Goal: Transaction & Acquisition: Download file/media

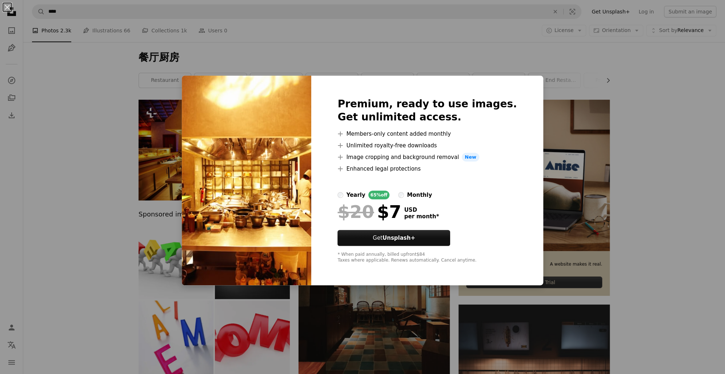
click at [544, 150] on div "An X shape Premium, ready to use images. Get unlimited access. A plus sign Memb…" at bounding box center [362, 187] width 725 height 374
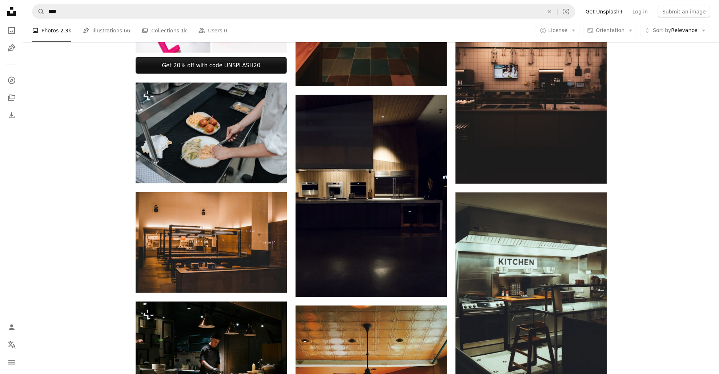
scroll to position [327, 0]
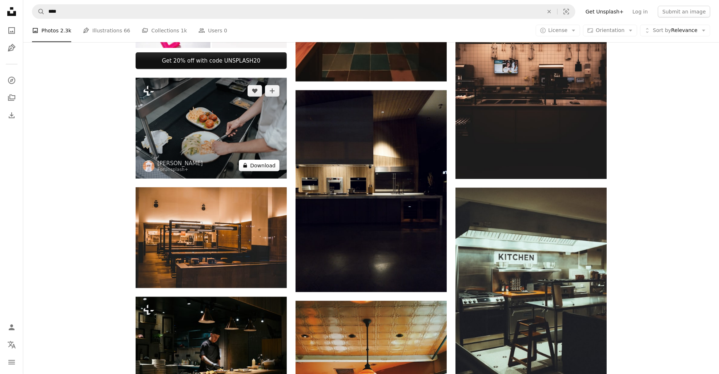
click at [274, 167] on button "A lock Download" at bounding box center [259, 166] width 41 height 12
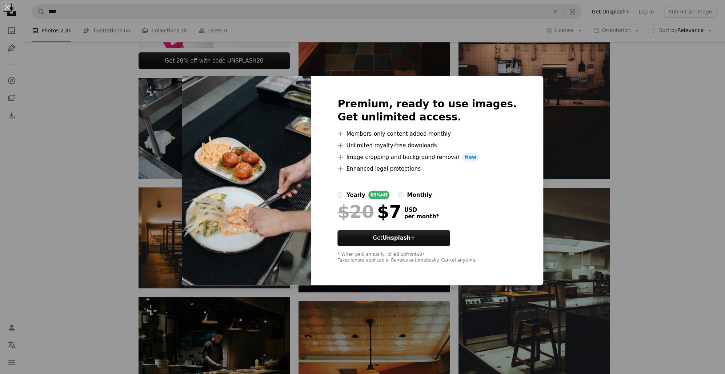
click at [576, 145] on div "An X shape Premium, ready to use images. Get unlimited access. A plus sign Memb…" at bounding box center [362, 187] width 725 height 374
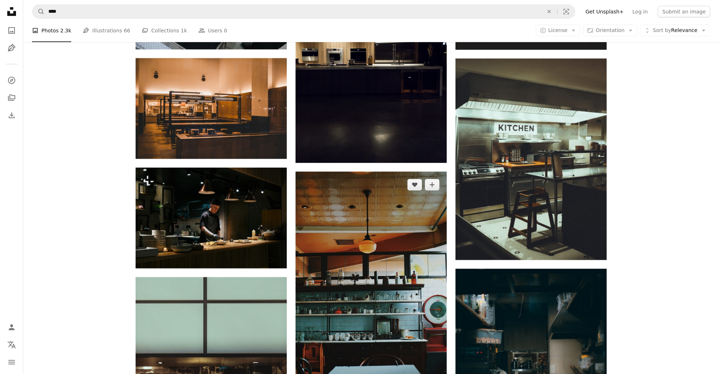
scroll to position [473, 0]
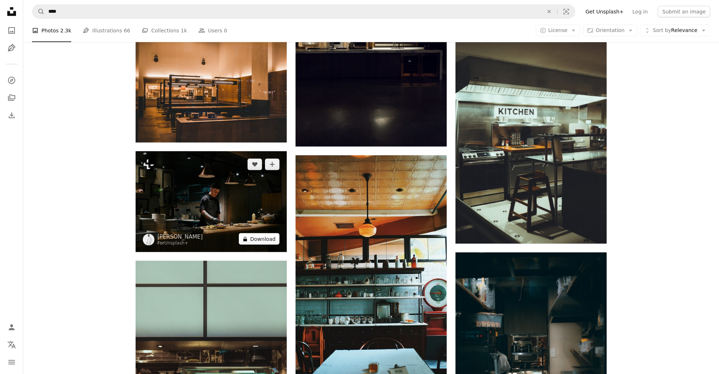
click at [262, 238] on button "A lock Download" at bounding box center [259, 239] width 41 height 12
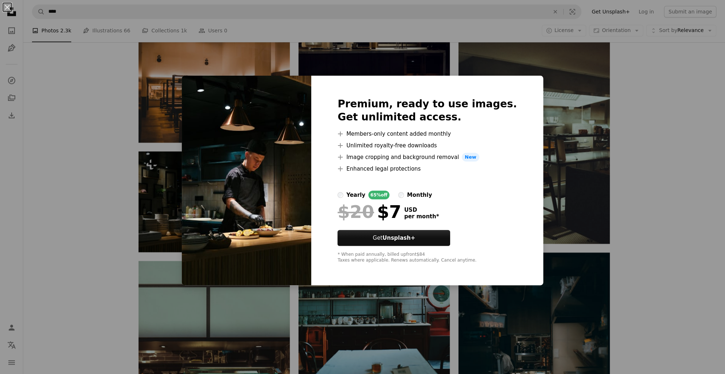
click at [618, 162] on div "An X shape Premium, ready to use images. Get unlimited access. A plus sign Memb…" at bounding box center [362, 187] width 725 height 374
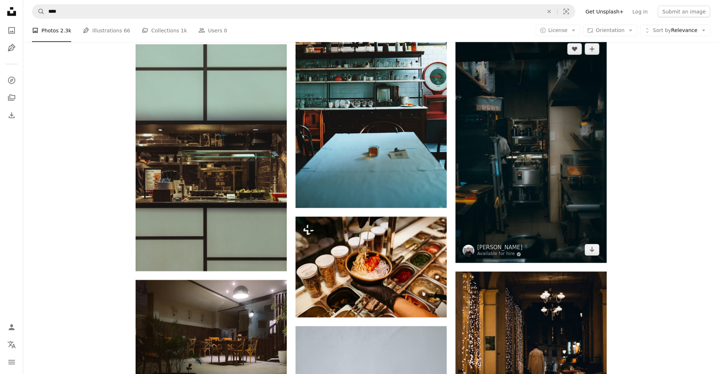
scroll to position [691, 0]
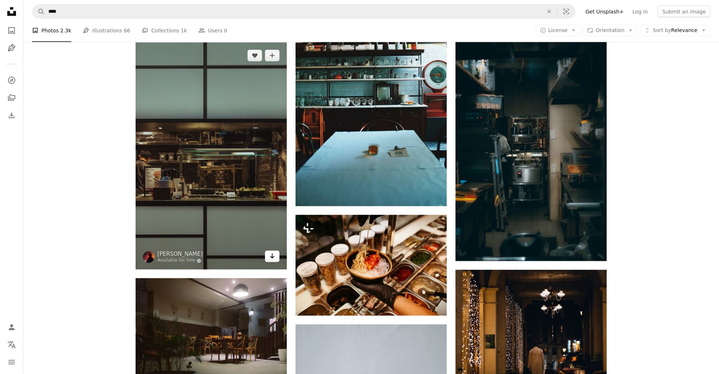
click at [270, 257] on icon "Arrow pointing down" at bounding box center [273, 256] width 6 height 9
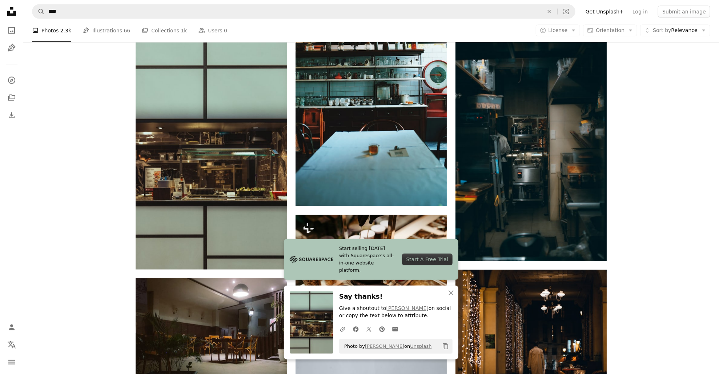
click at [661, 202] on div "Plus sign for Unsplash+ A heart A plus sign Getty Images For Unsplash+ A lock D…" at bounding box center [371, 86] width 696 height 1355
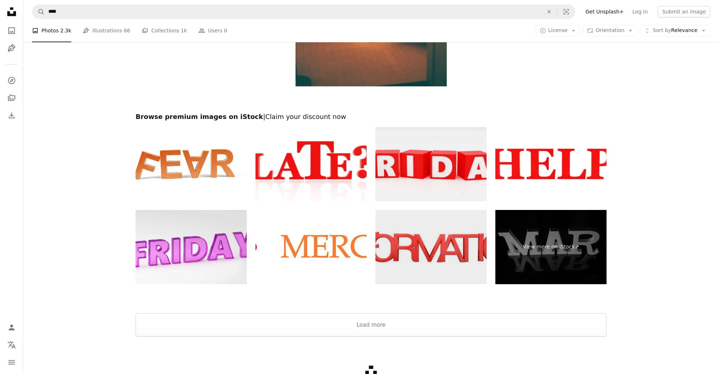
scroll to position [1414, 0]
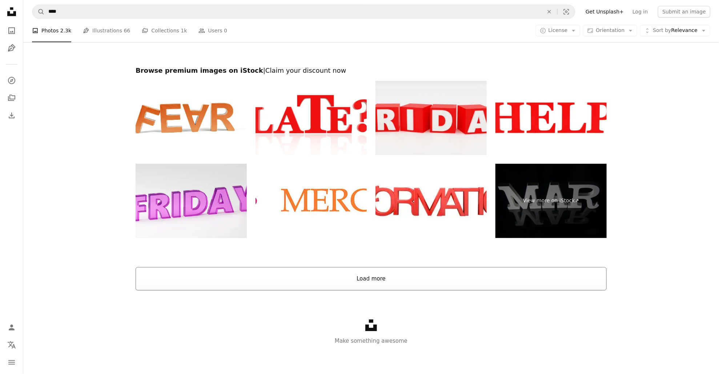
click at [414, 269] on button "Load more" at bounding box center [371, 278] width 471 height 23
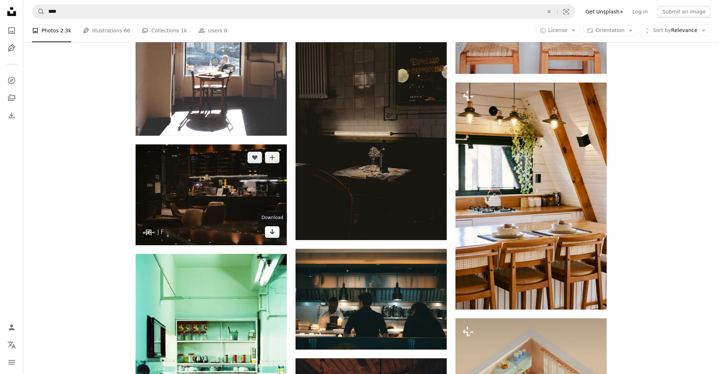
scroll to position [1923, 0]
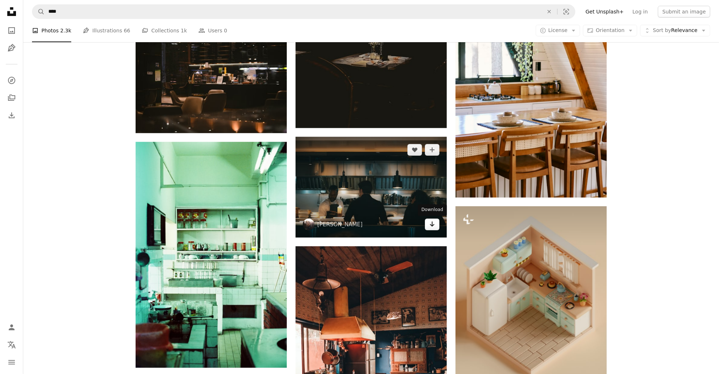
click at [434, 224] on icon "Download" at bounding box center [432, 224] width 5 height 5
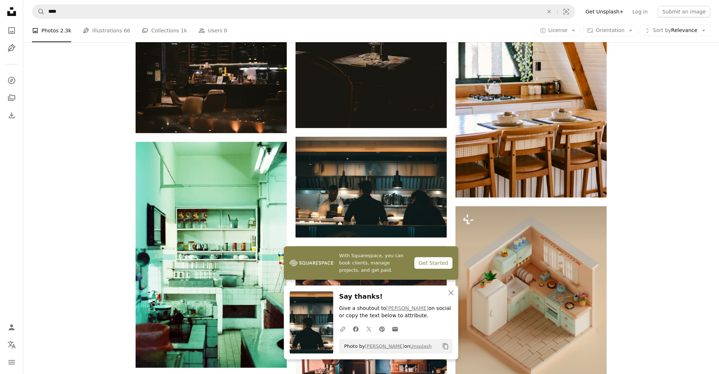
click at [646, 194] on div "Plus sign for Unsplash+ A heart A plus sign Getty Images For Unsplash+ A lock D…" at bounding box center [371, 52] width 696 height 3752
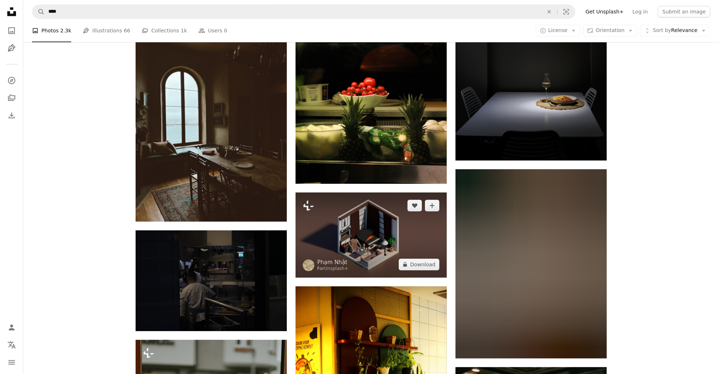
scroll to position [5015, 0]
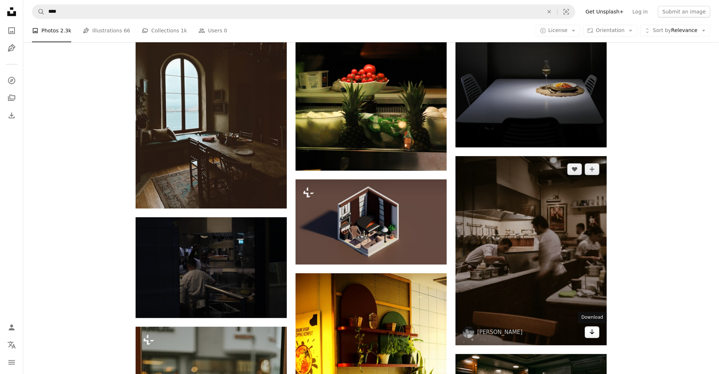
click at [594, 335] on icon "Arrow pointing down" at bounding box center [593, 331] width 6 height 9
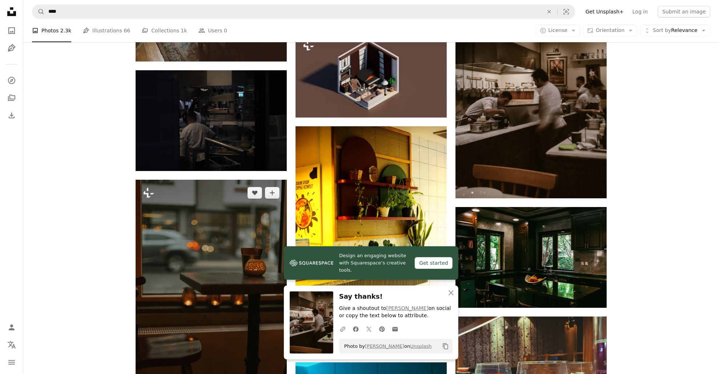
scroll to position [5197, 0]
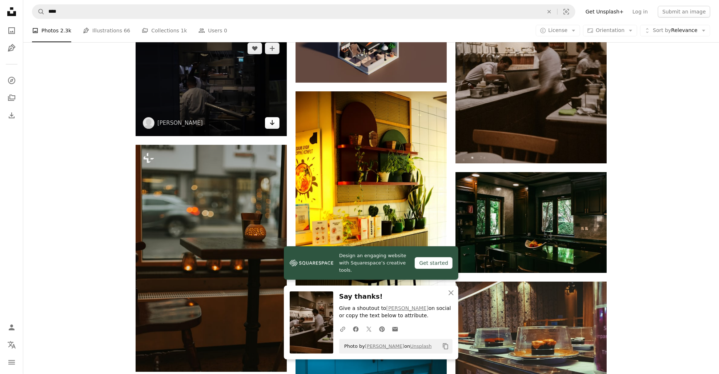
click at [268, 127] on link "Arrow pointing down" at bounding box center [272, 123] width 15 height 12
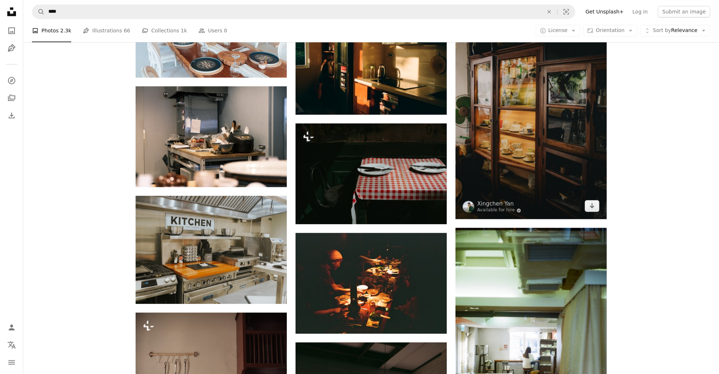
scroll to position [6543, 0]
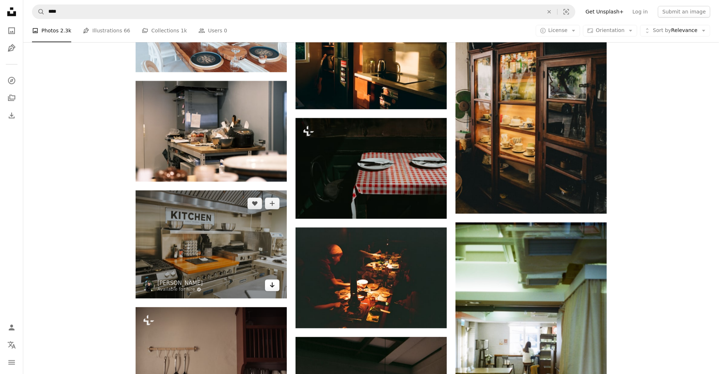
click at [275, 287] on icon "Arrow pointing down" at bounding box center [273, 284] width 6 height 9
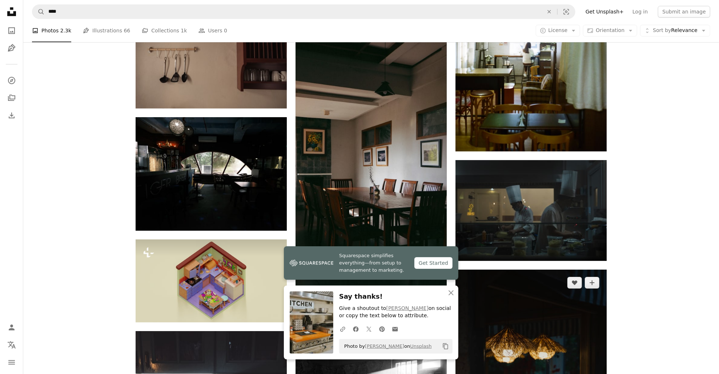
scroll to position [6906, 0]
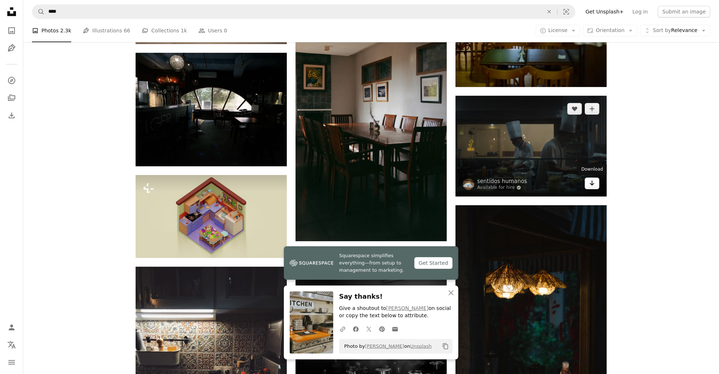
click at [595, 185] on link "Arrow pointing down" at bounding box center [592, 183] width 15 height 12
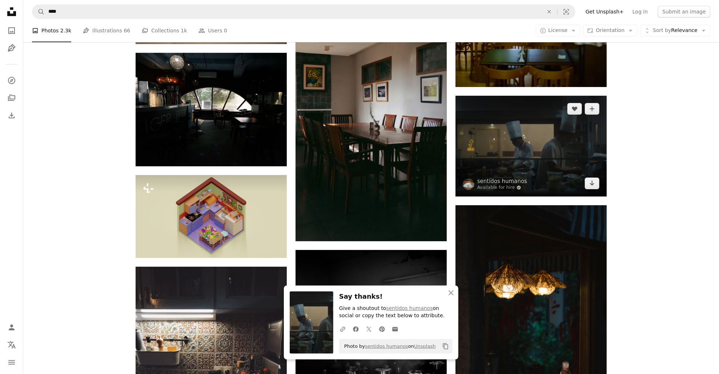
click at [566, 157] on img at bounding box center [531, 146] width 151 height 101
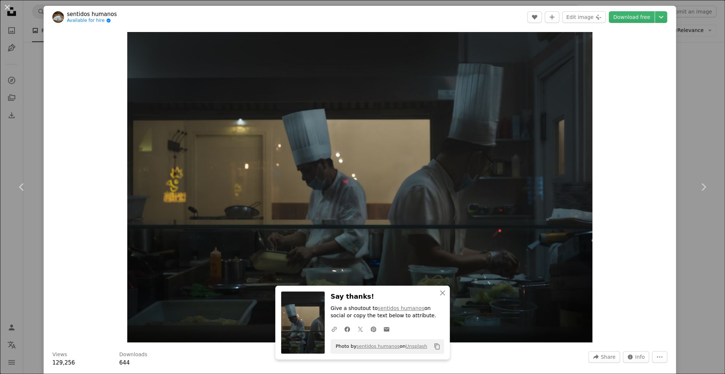
click at [673, 100] on div "An X shape Chevron left Chevron right sentidos humanos Available for hire A che…" at bounding box center [362, 187] width 725 height 374
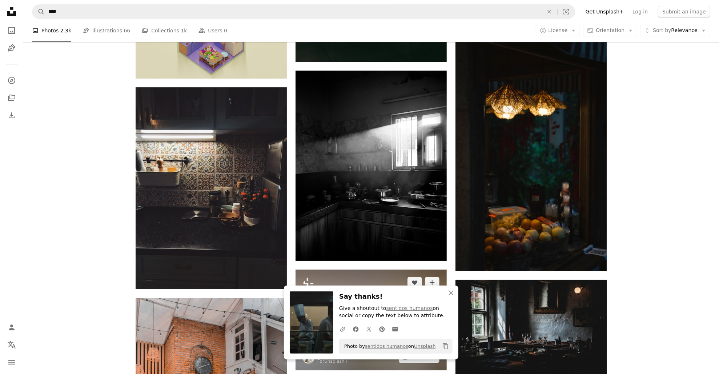
scroll to position [7125, 0]
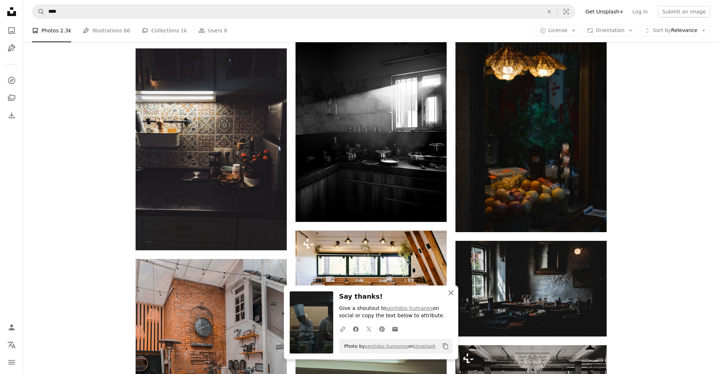
click at [452, 298] on button "An X shape Close" at bounding box center [451, 293] width 15 height 15
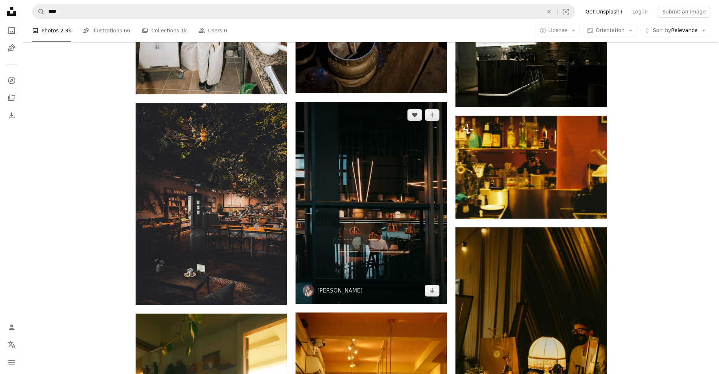
scroll to position [8871, 0]
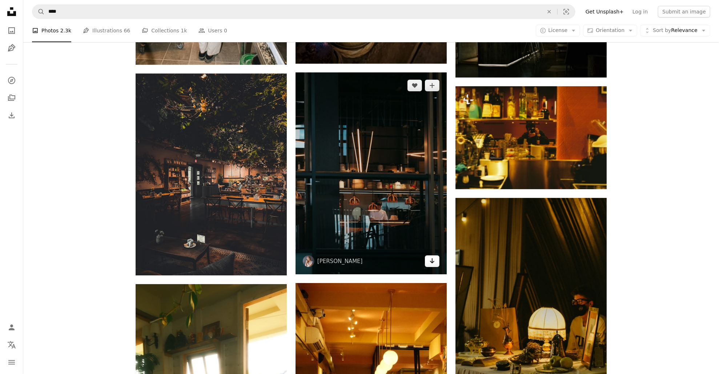
click at [435, 262] on icon "Arrow pointing down" at bounding box center [433, 260] width 6 height 9
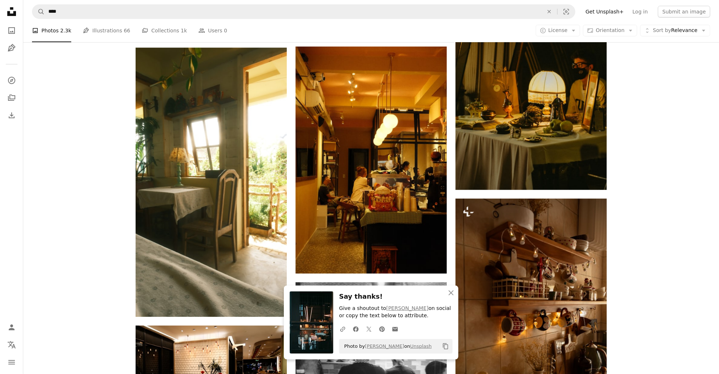
scroll to position [9162, 0]
